Goal: Task Accomplishment & Management: Manage account settings

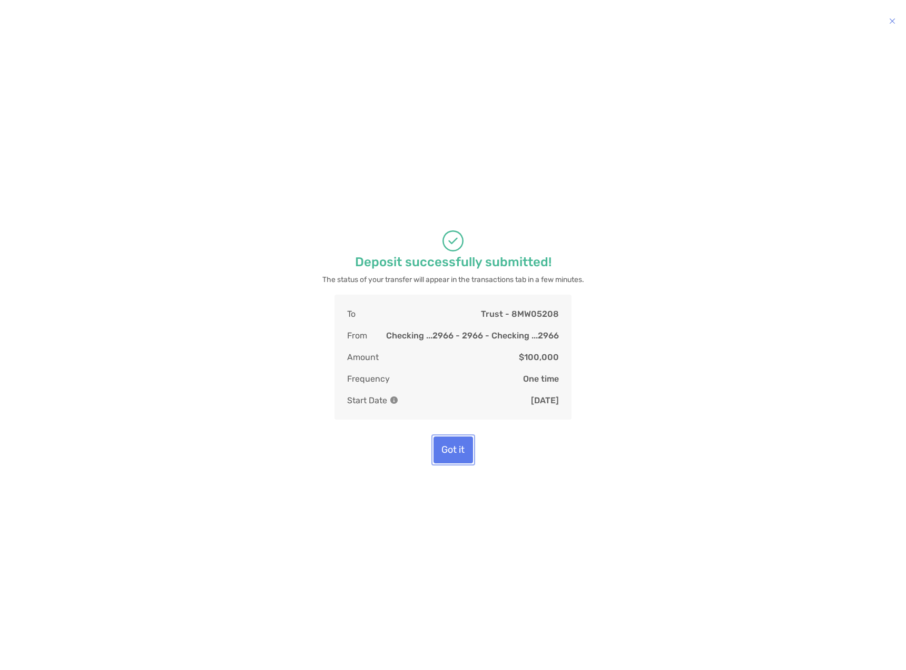
click at [454, 456] on button "Got it" at bounding box center [454, 449] width 40 height 27
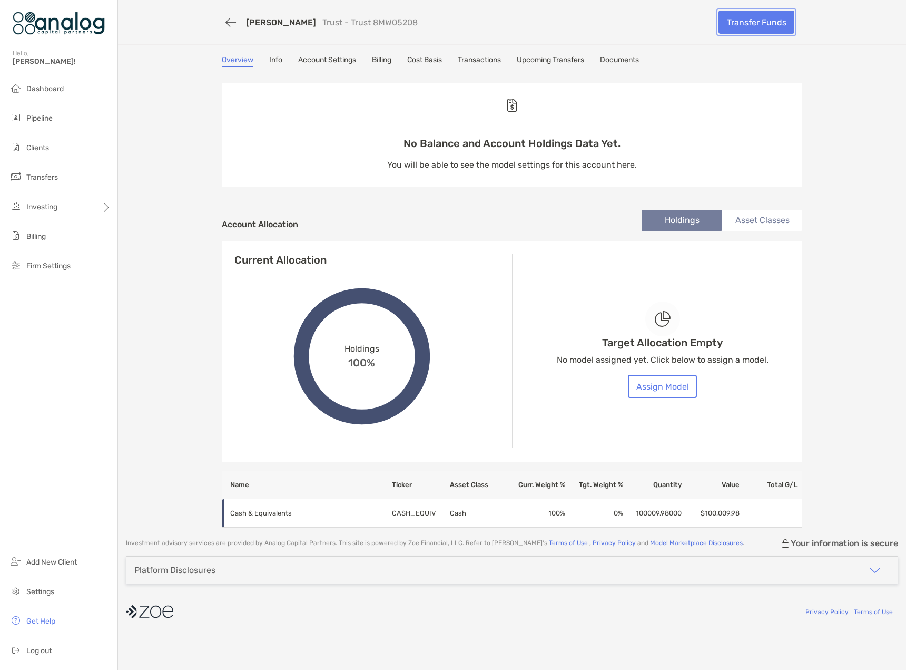
click at [753, 27] on link "Transfer Funds" at bounding box center [757, 22] width 76 height 23
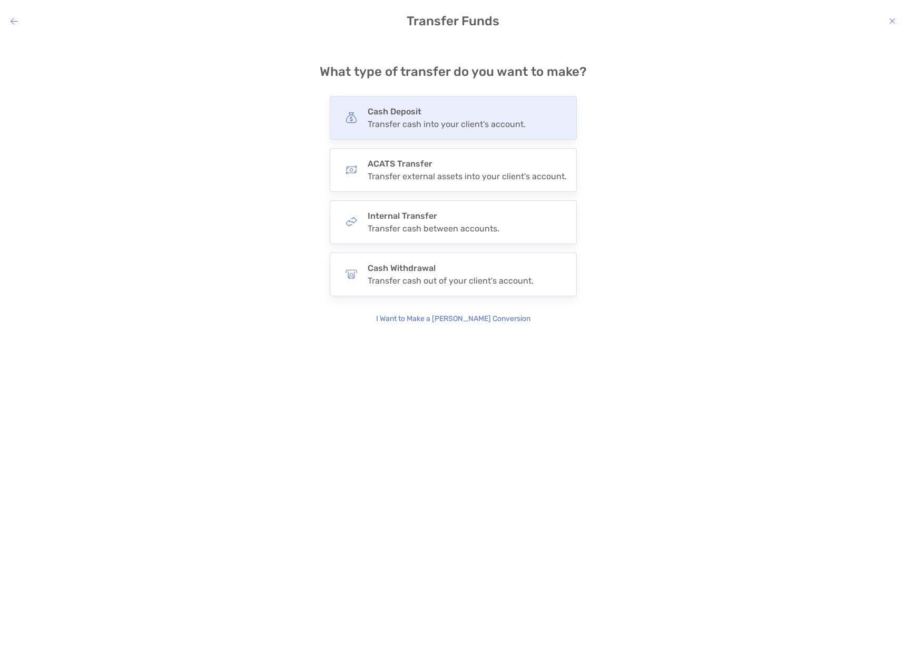
click at [416, 123] on div "Transfer cash into your client's account." at bounding box center [447, 124] width 158 height 10
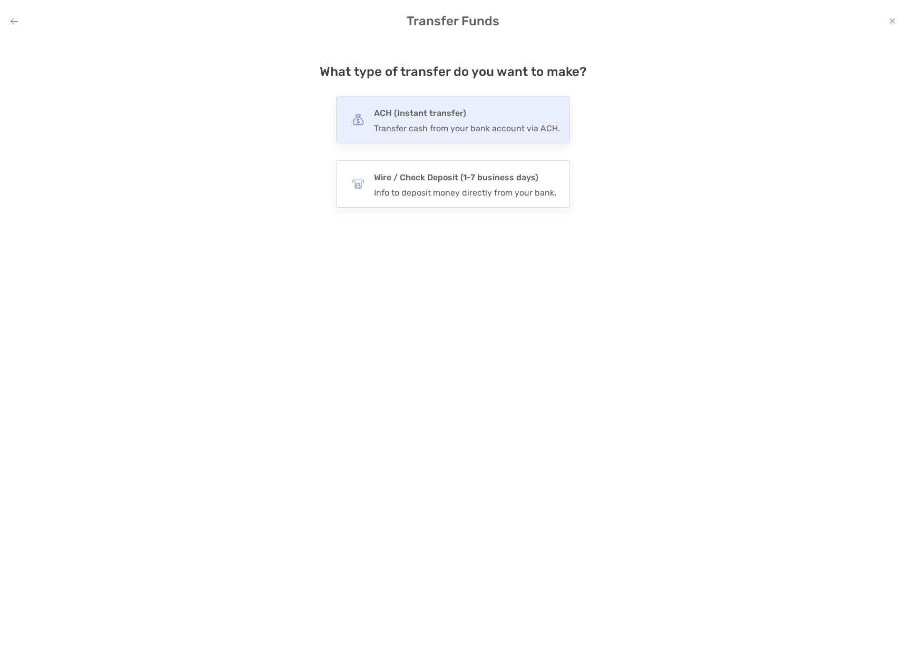
click at [432, 124] on div "Transfer cash from your bank account via ACH." at bounding box center [467, 128] width 186 height 10
click at [0, 0] on input "***" at bounding box center [0, 0] width 0 height 0
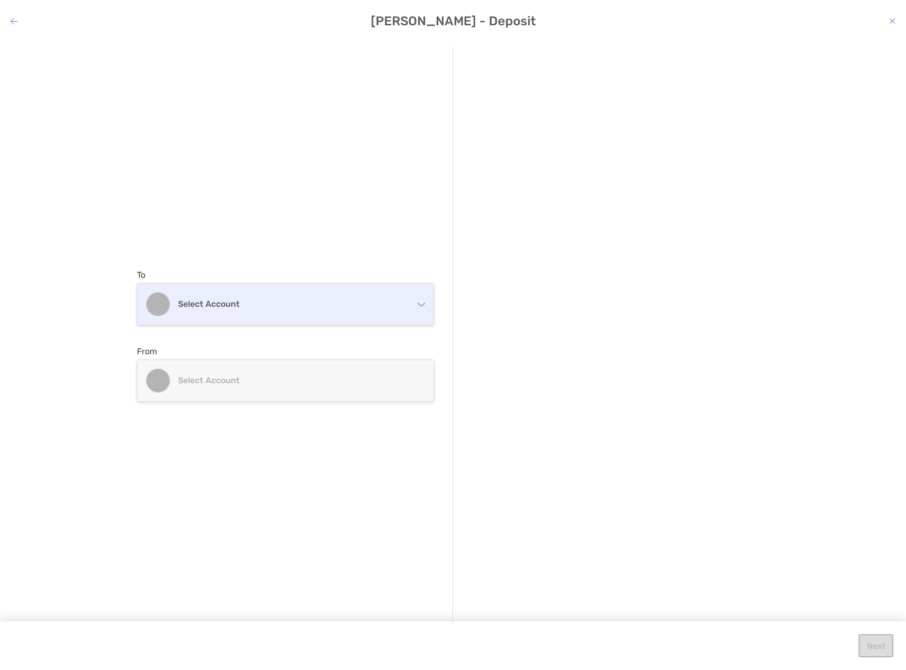
click at [219, 313] on div "Select account" at bounding box center [286, 303] width 296 height 41
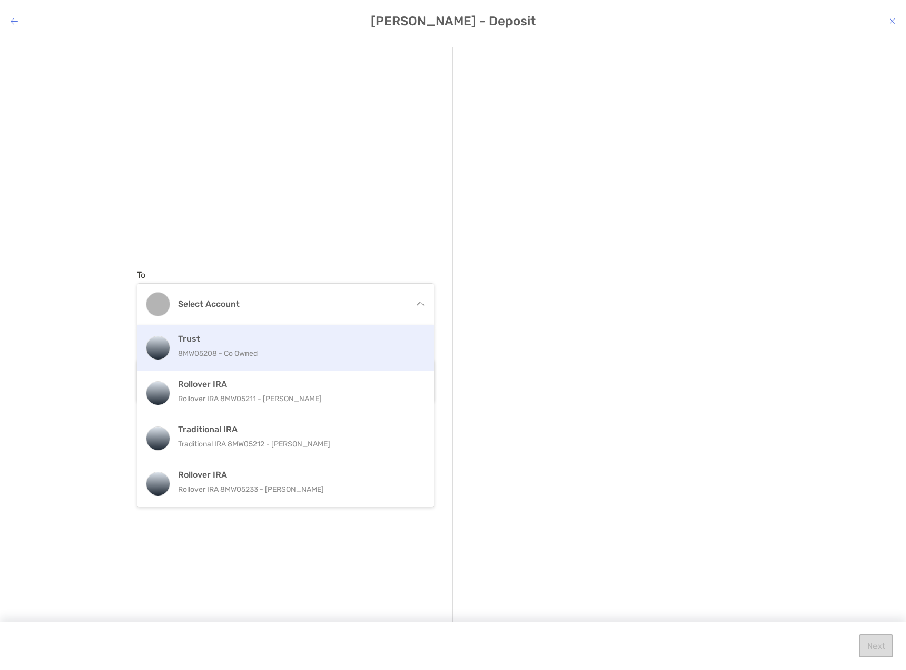
click at [214, 338] on h4 "Trust" at bounding box center [297, 339] width 238 height 10
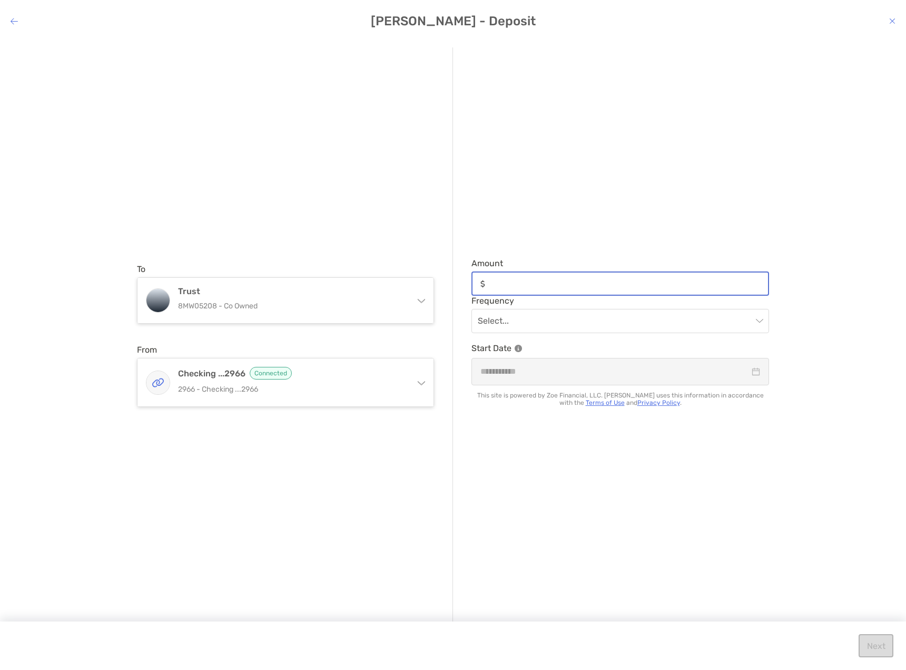
click at [561, 283] on input "Amount" at bounding box center [628, 283] width 279 height 9
paste input "*********"
type input "*********"
click at [578, 459] on div "Amount ********* Frequency Select... Start Date This site is powered by Zoe Fin…" at bounding box center [611, 335] width 316 height 576
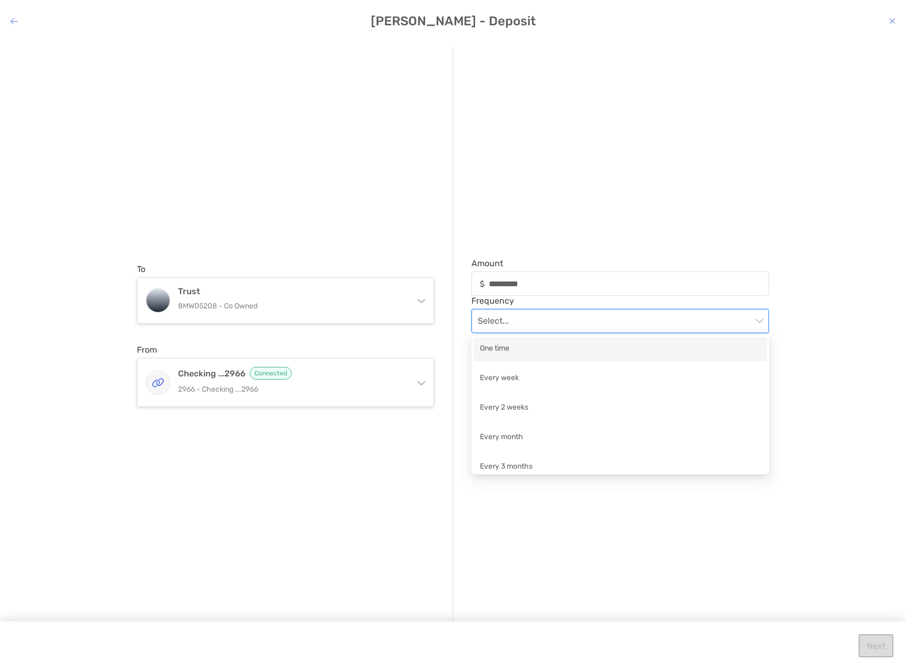
click at [522, 317] on input "modal" at bounding box center [615, 320] width 275 height 23
click at [522, 354] on div "One time" at bounding box center [620, 348] width 281 height 13
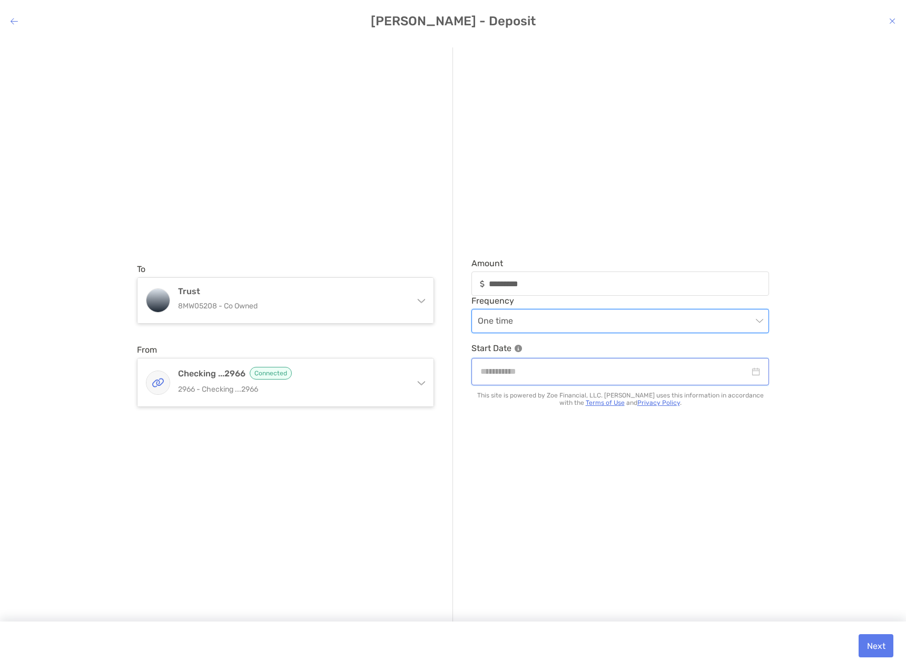
click at [542, 374] on input "modal" at bounding box center [615, 371] width 269 height 13
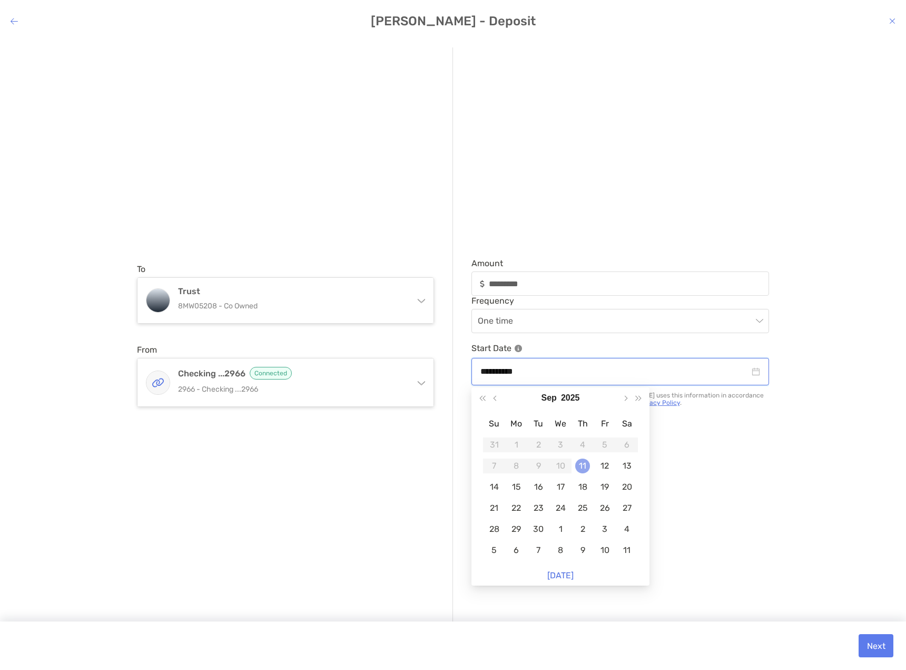
type input "**********"
click at [581, 467] on div "11" at bounding box center [582, 465] width 15 height 15
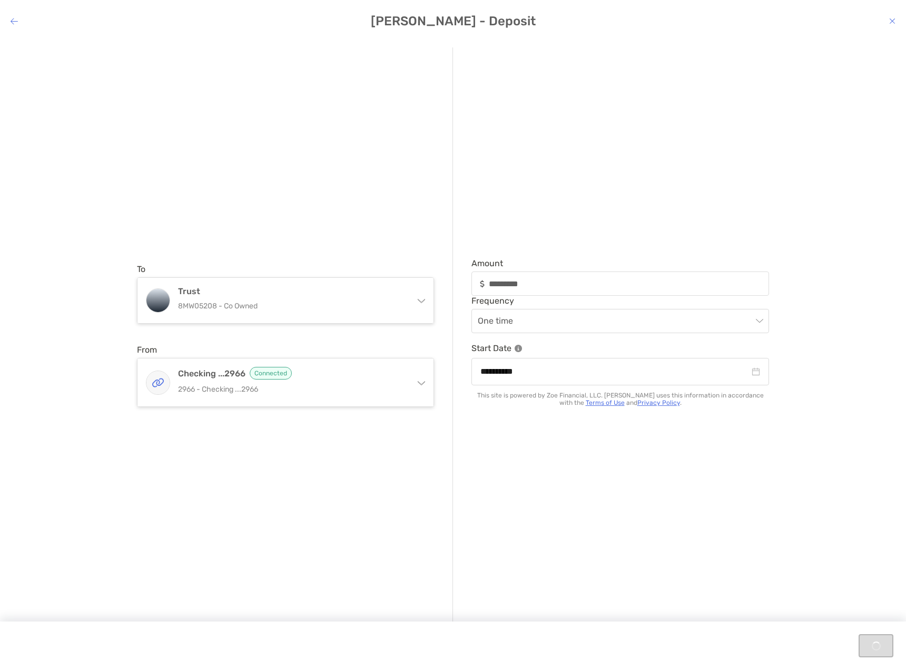
click at [744, 493] on div "**********" at bounding box center [611, 335] width 316 height 576
click at [870, 644] on button "Next" at bounding box center [876, 645] width 35 height 23
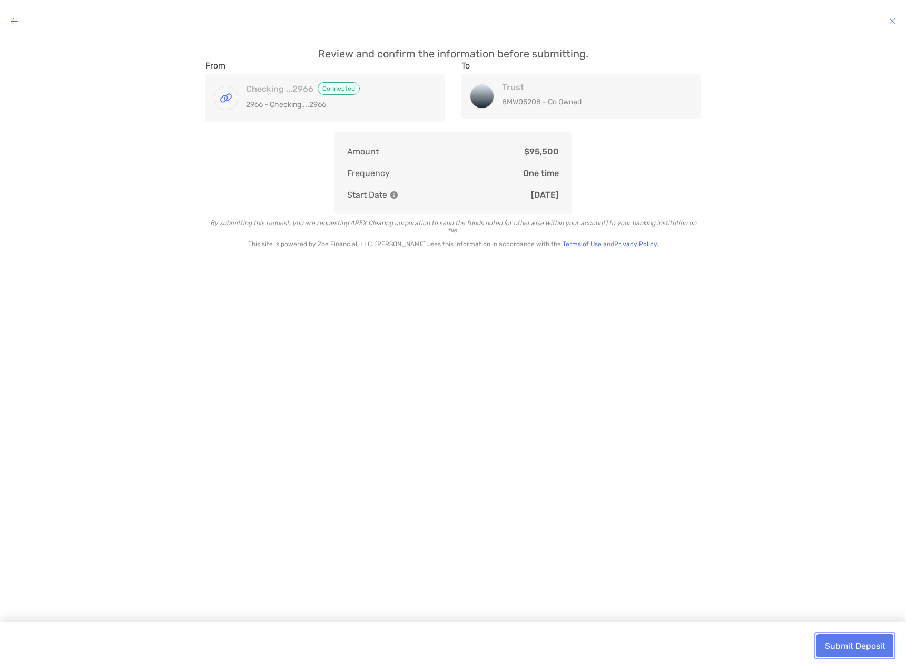
click at [870, 645] on button "Submit Deposit" at bounding box center [855, 645] width 77 height 23
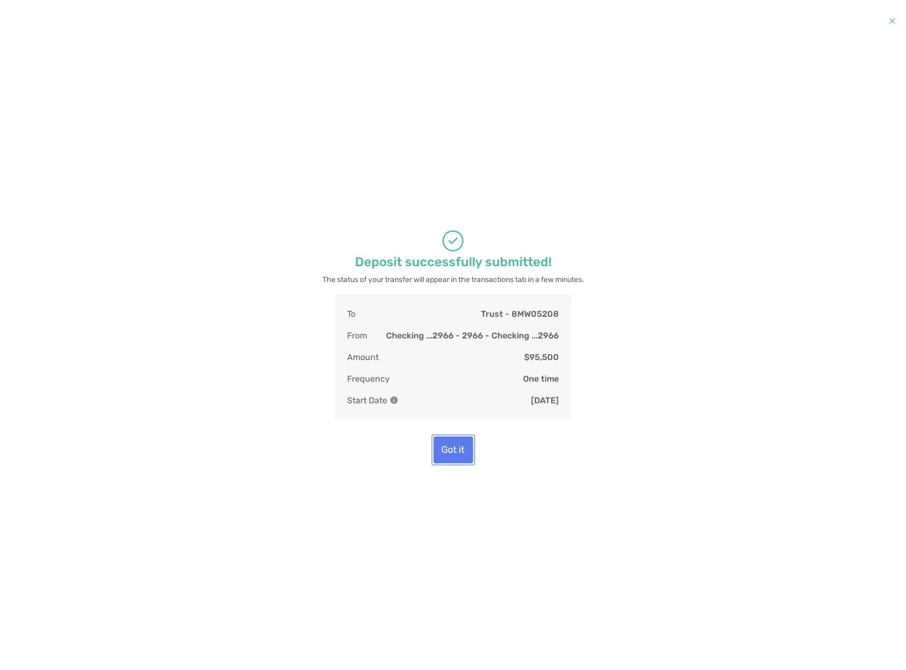
click at [445, 463] on button "Got it" at bounding box center [454, 449] width 40 height 27
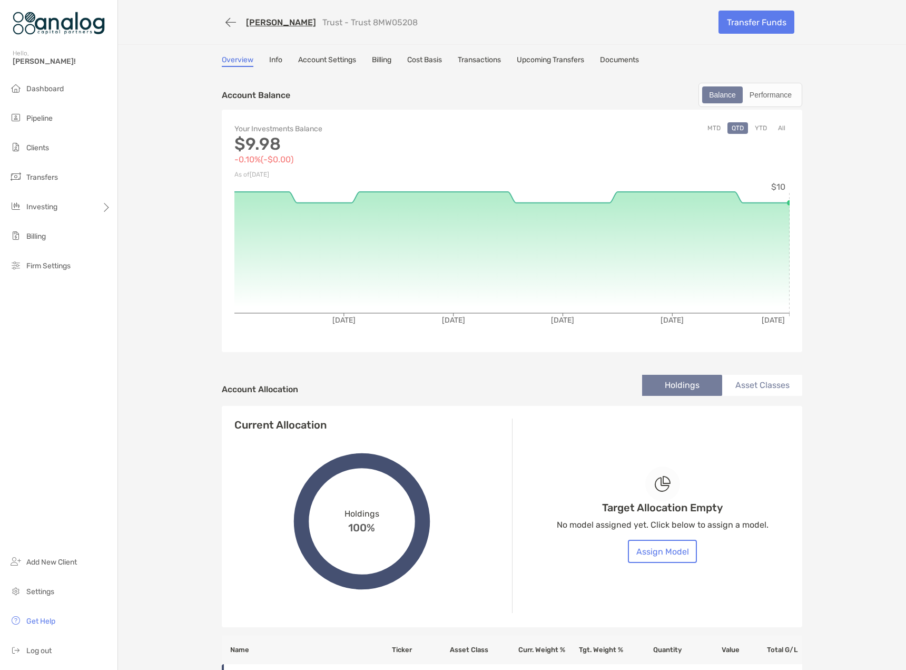
click at [265, 22] on link "[PERSON_NAME]" at bounding box center [281, 22] width 70 height 10
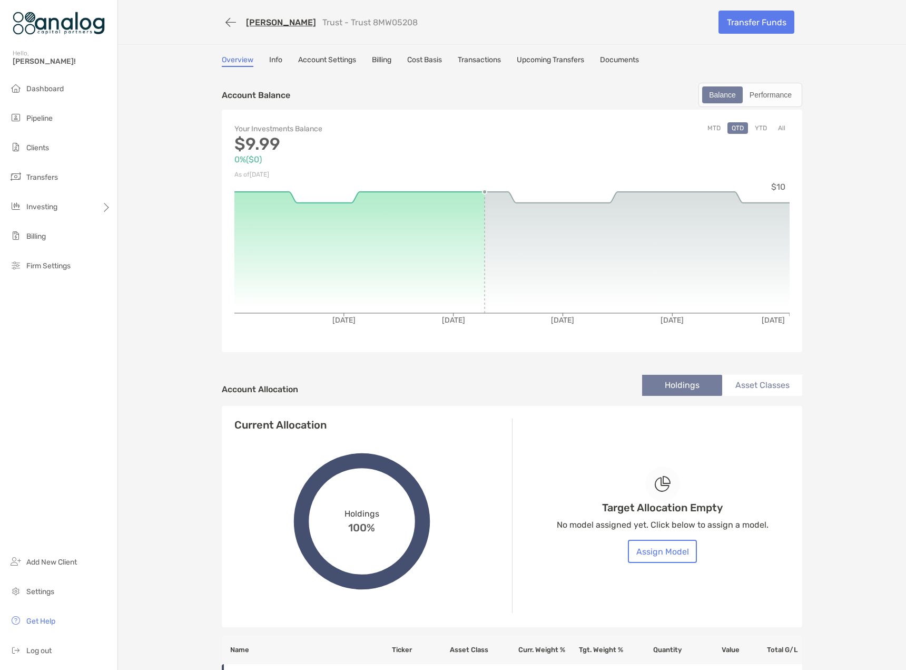
click at [273, 23] on link "[PERSON_NAME]" at bounding box center [281, 22] width 70 height 10
click at [266, 24] on link "[PERSON_NAME]" at bounding box center [281, 22] width 70 height 10
click at [43, 85] on span "Dashboard" at bounding box center [44, 88] width 37 height 9
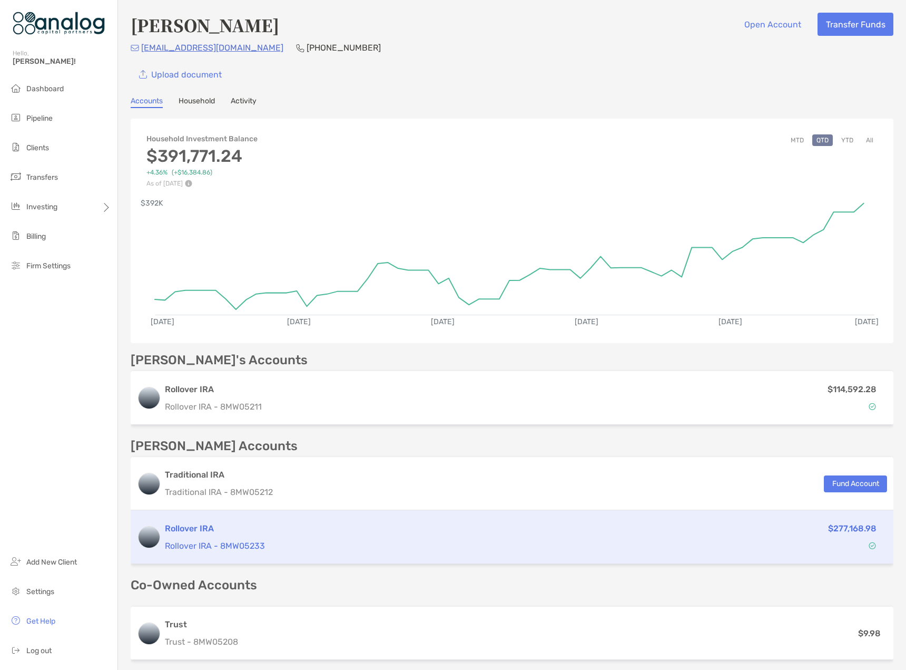
click at [545, 536] on div "Rollover IRA Rollover IRA - 8MW05233" at bounding box center [422, 537] width 514 height 30
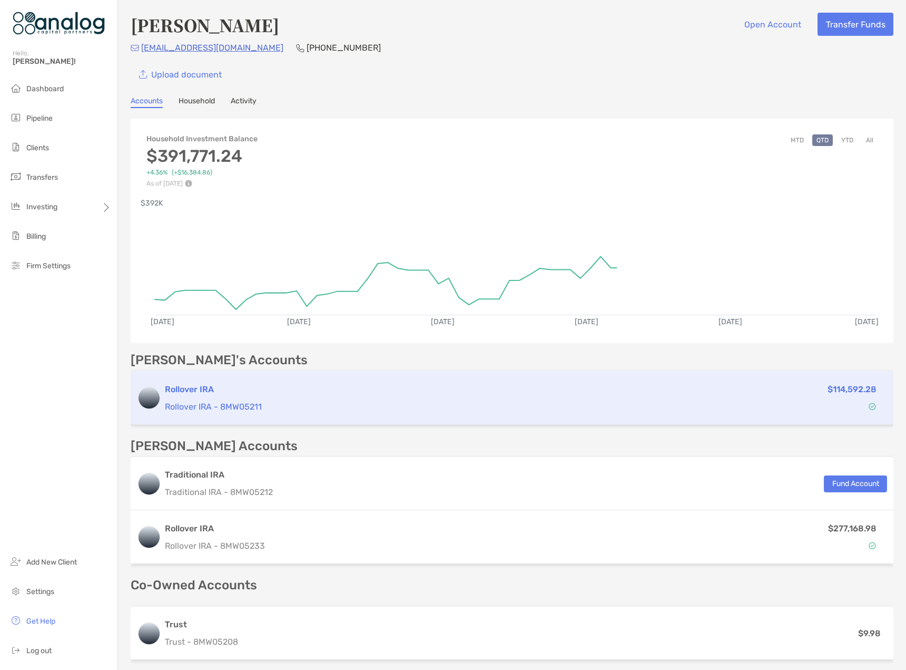
click at [506, 405] on p "Rollover IRA - 8MW05211" at bounding box center [422, 406] width 514 height 13
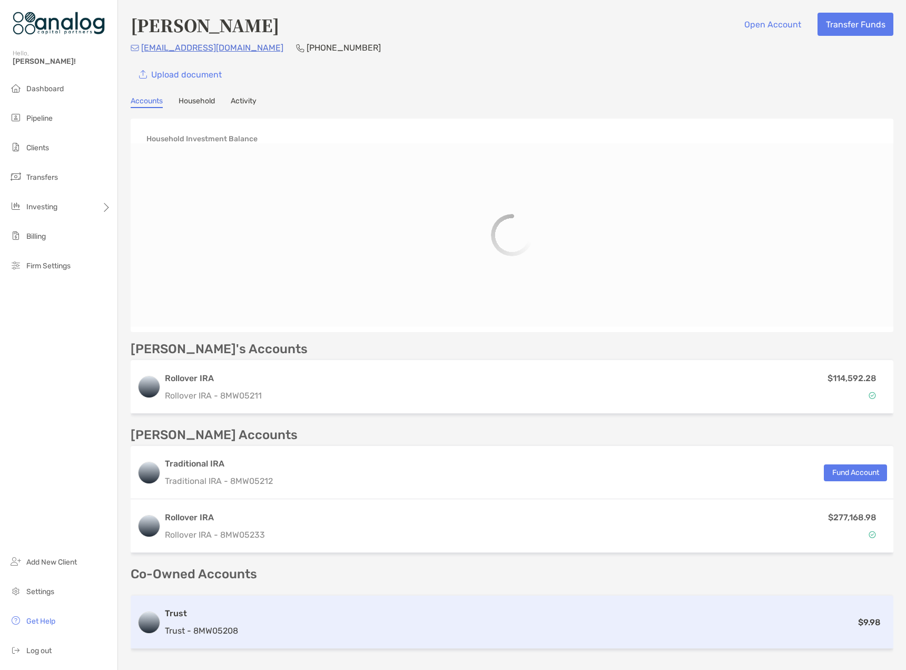
click at [292, 615] on div "Trust Trust - 8MW05208 $9.98" at bounding box center [512, 621] width 763 height 53
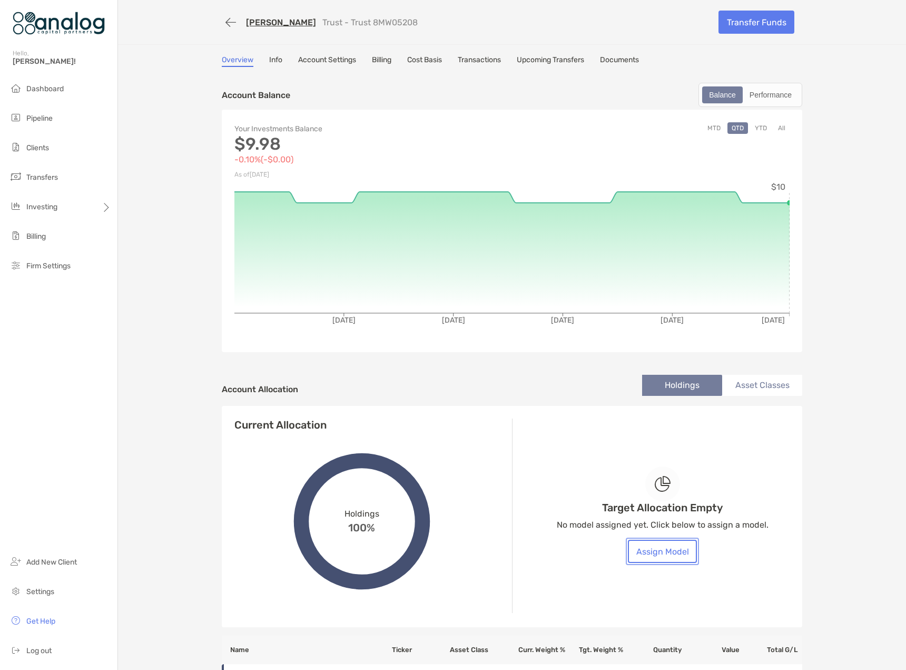
click at [643, 553] on button "Assign Model" at bounding box center [662, 551] width 69 height 23
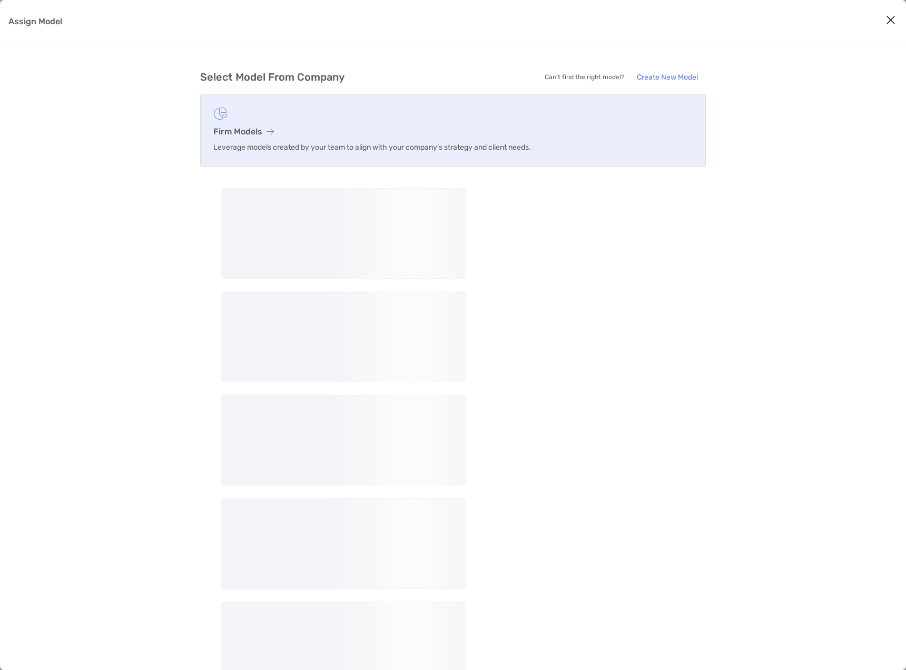
click at [236, 128] on h3 "Firm Models" at bounding box center [452, 131] width 479 height 10
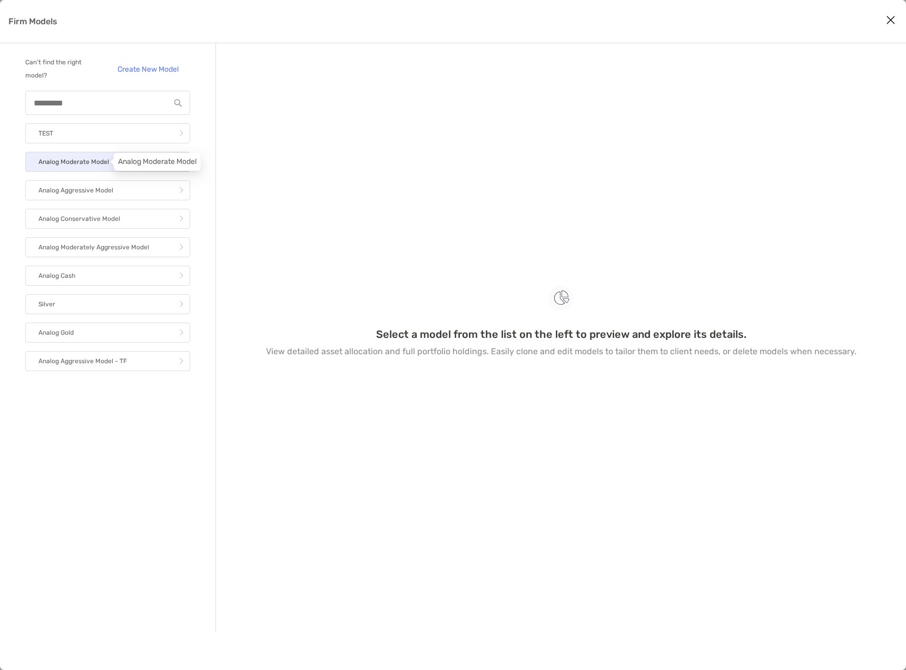
click at [95, 166] on p "Analog Moderate Model" at bounding box center [73, 161] width 71 height 13
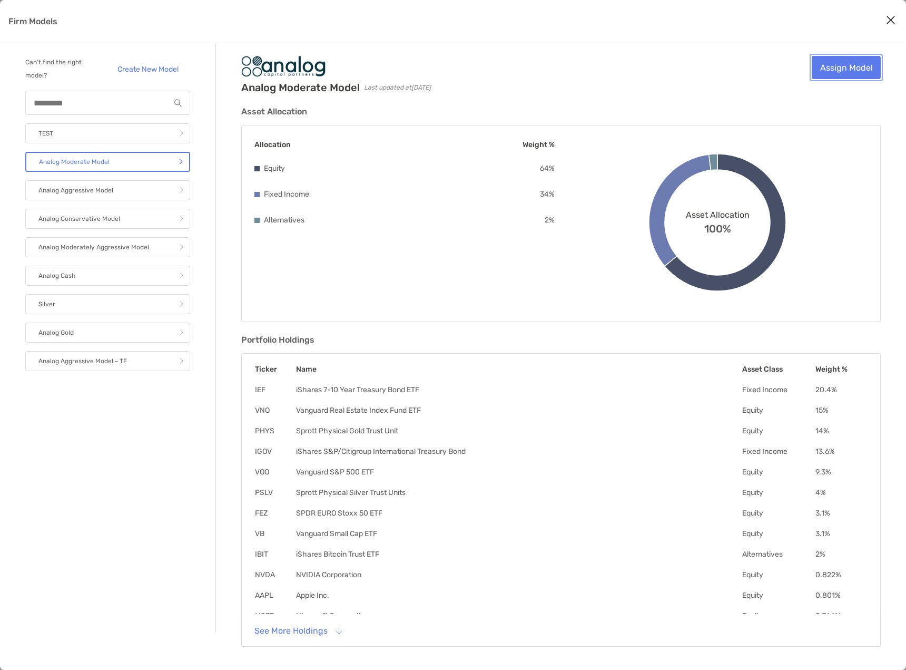
click at [860, 67] on link "Assign Model" at bounding box center [846, 67] width 69 height 23
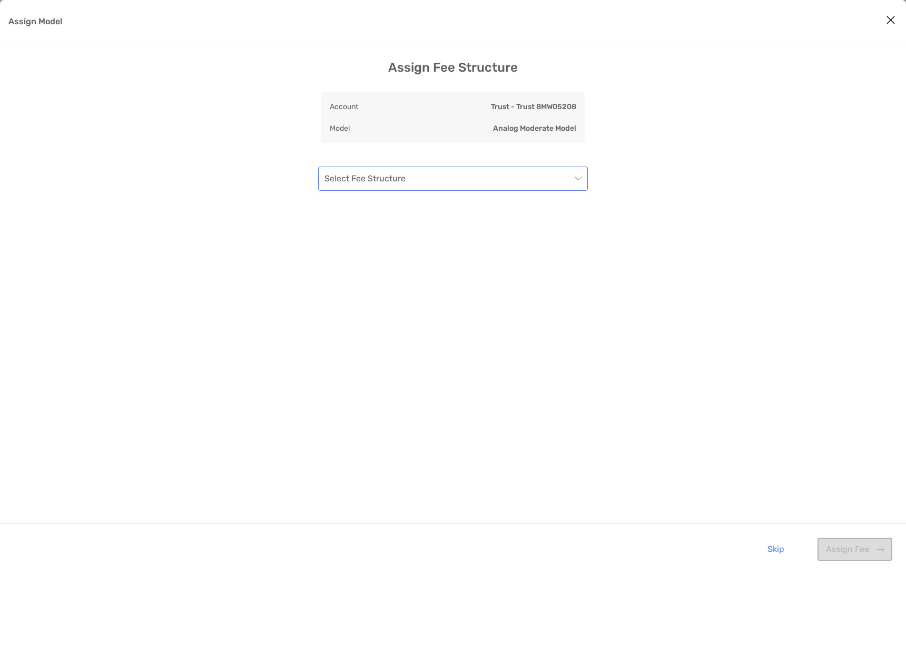
click at [513, 182] on input "Assign Model" at bounding box center [448, 178] width 247 height 23
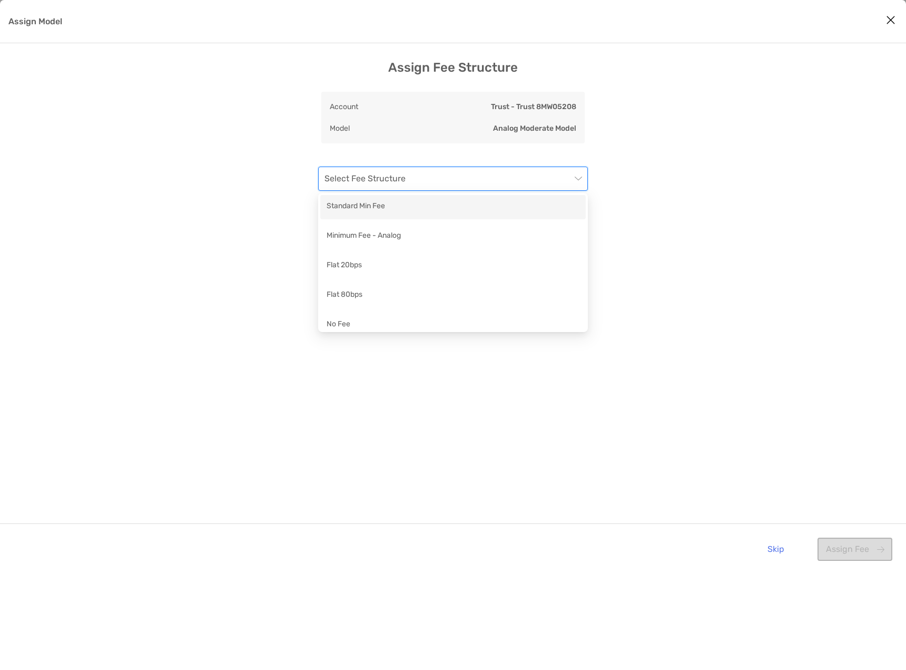
click at [499, 205] on div "Standard Min Fee" at bounding box center [453, 206] width 253 height 13
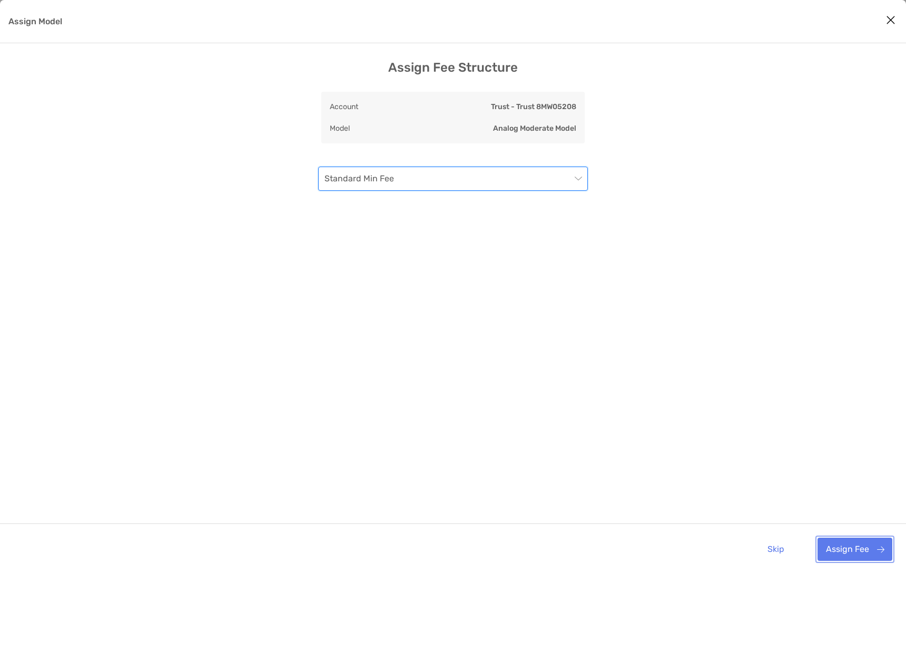
click at [838, 546] on button "Assign Fee" at bounding box center [855, 548] width 75 height 23
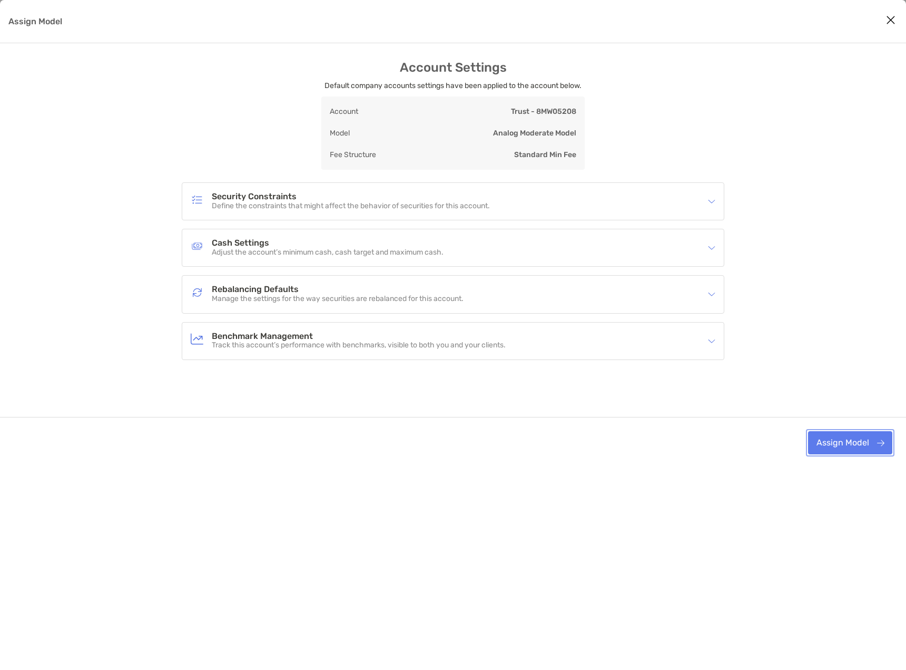
click at [862, 450] on button "Assign Model" at bounding box center [850, 442] width 84 height 23
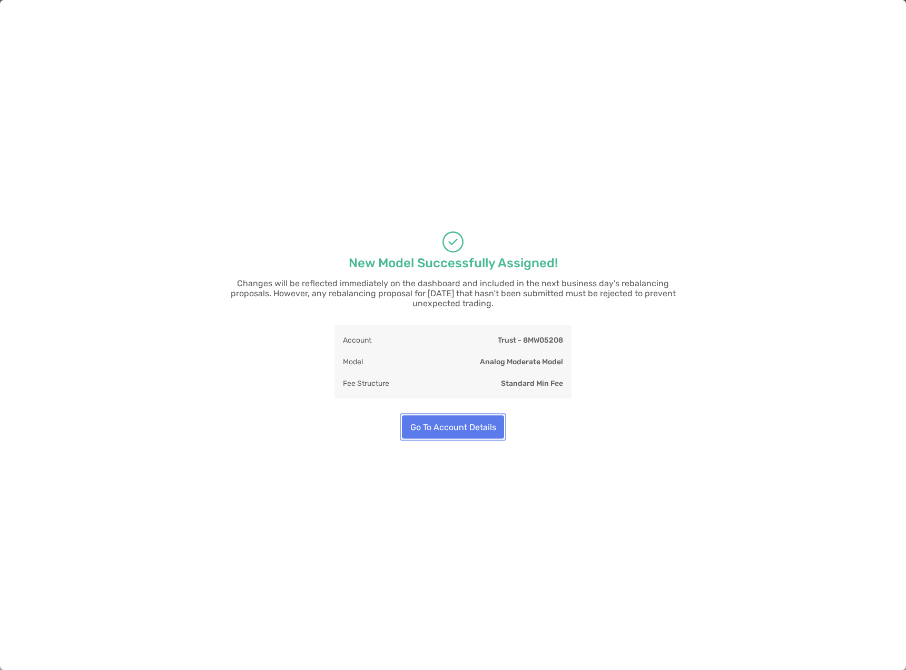
click at [462, 423] on button "Go To Account Details" at bounding box center [453, 426] width 102 height 23
